Goal: Navigation & Orientation: Find specific page/section

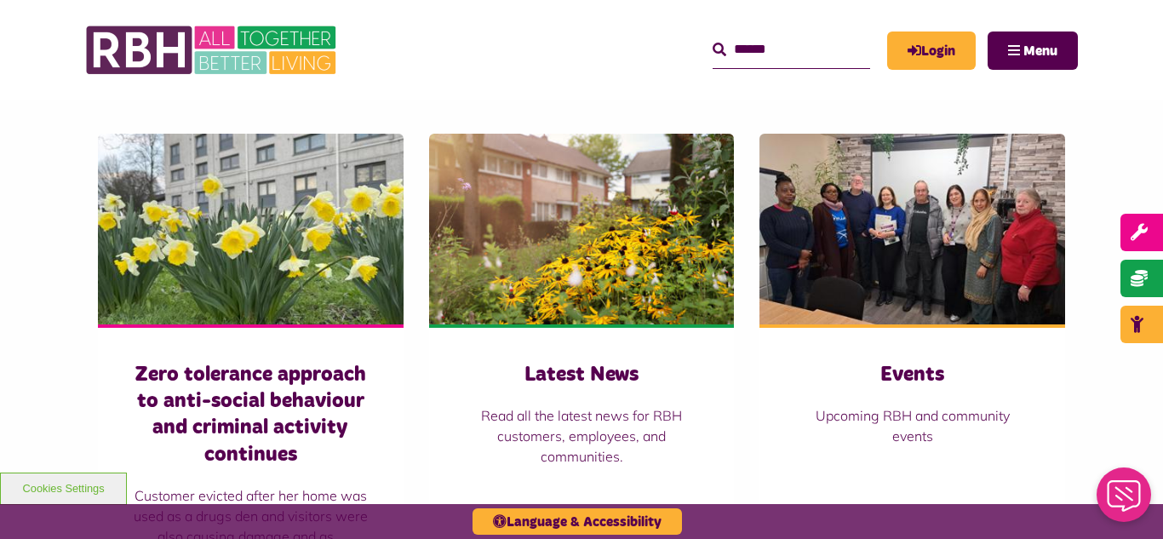
scroll to position [1158, 0]
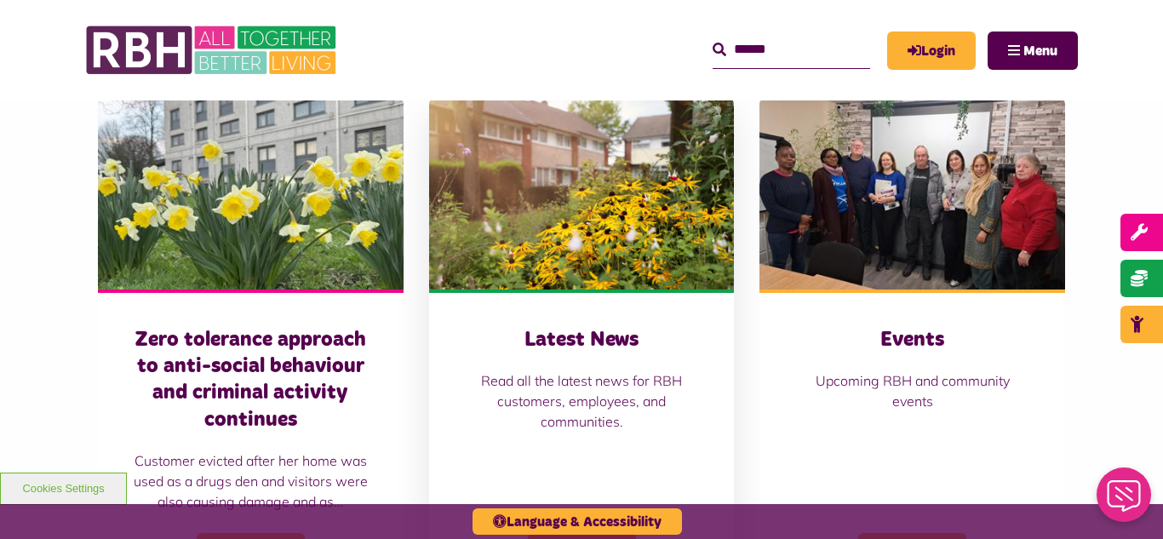
click at [609, 207] on img at bounding box center [582, 194] width 306 height 191
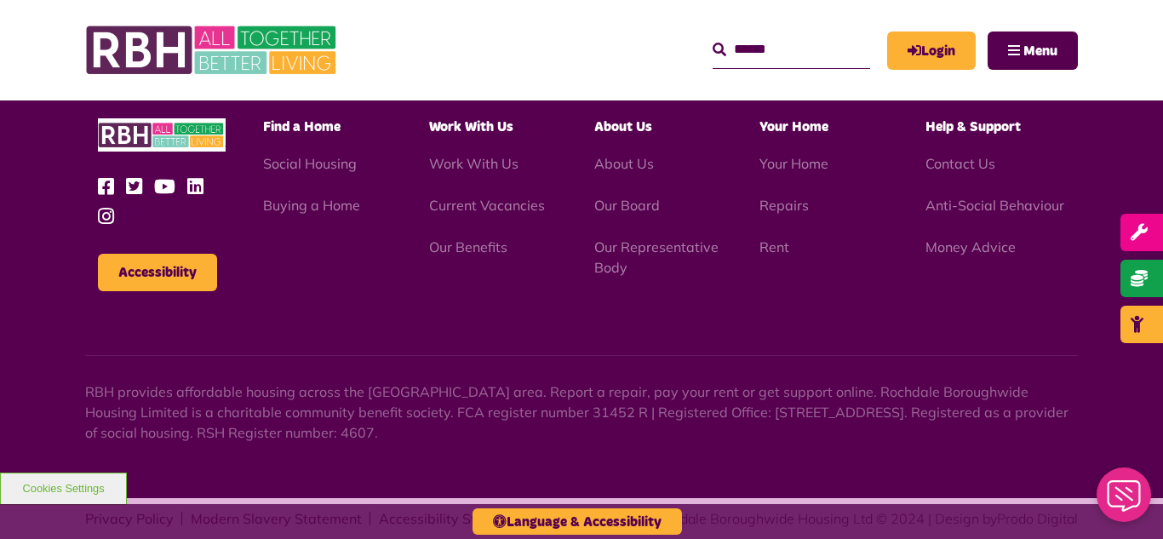
scroll to position [1854, 0]
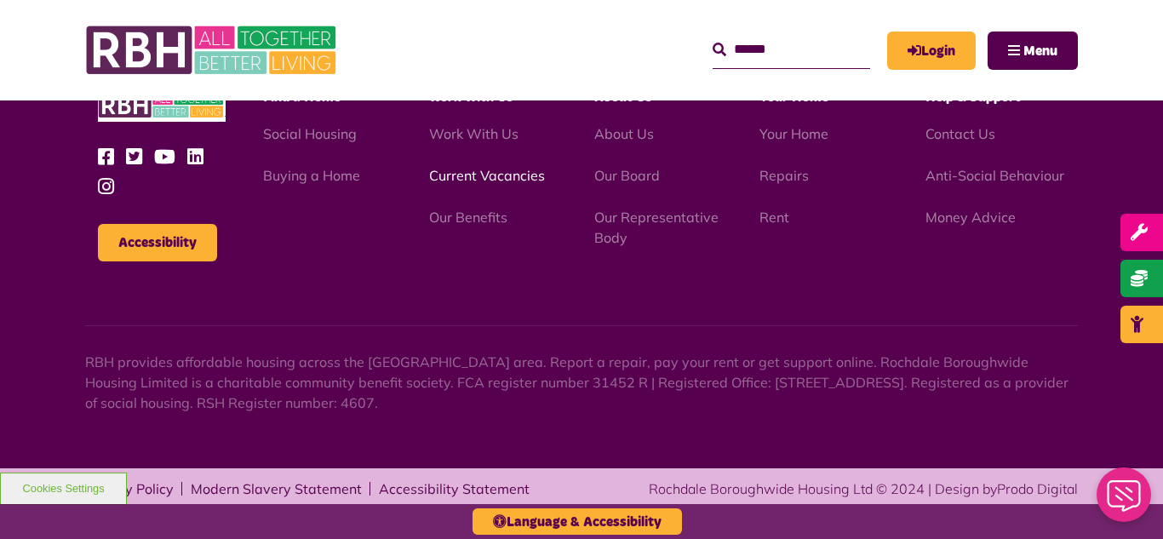
click at [440, 179] on link "Current Vacancies" at bounding box center [487, 175] width 116 height 17
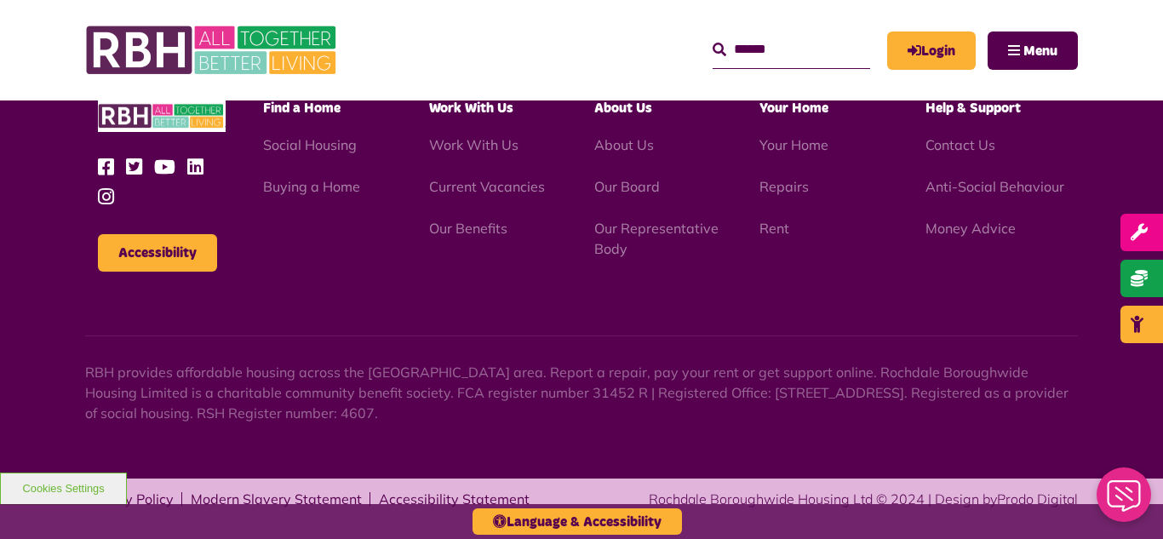
scroll to position [2054, 0]
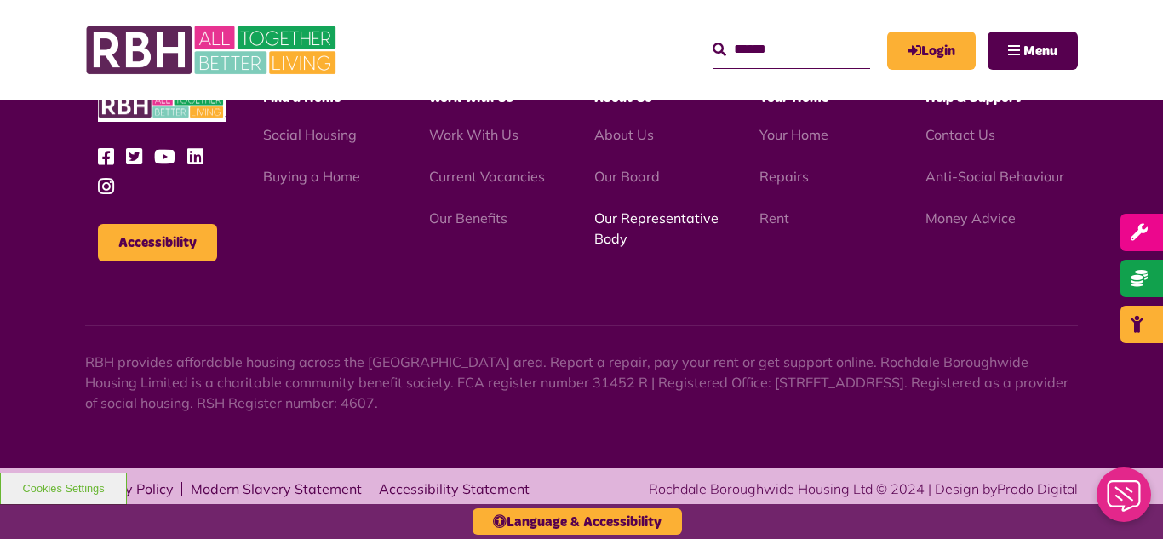
click at [636, 222] on link "Our Representative Body" at bounding box center [656, 228] width 124 height 37
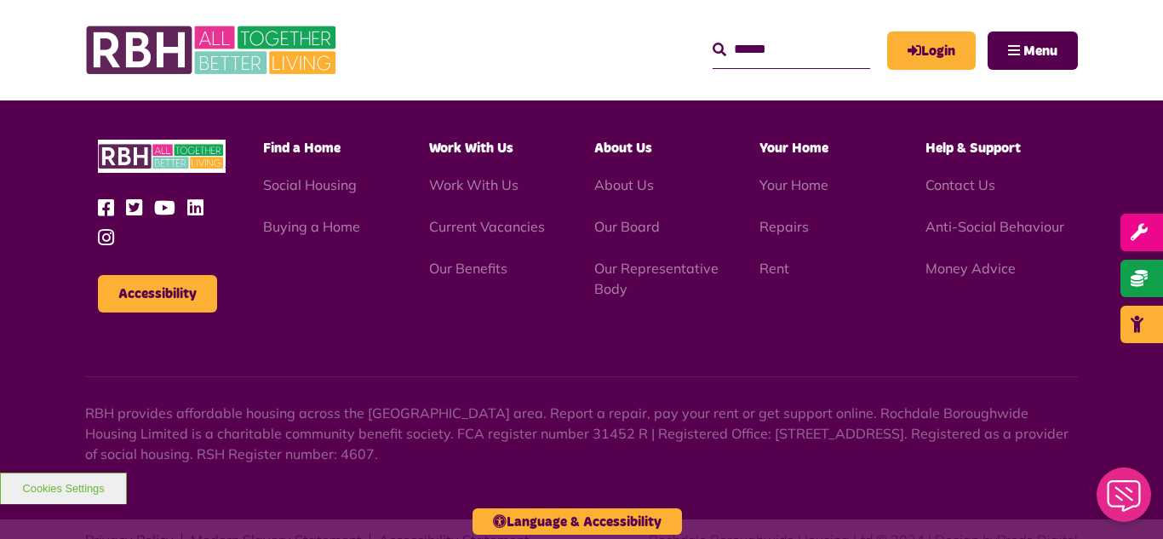
scroll to position [4945, 0]
